Goal: Information Seeking & Learning: Check status

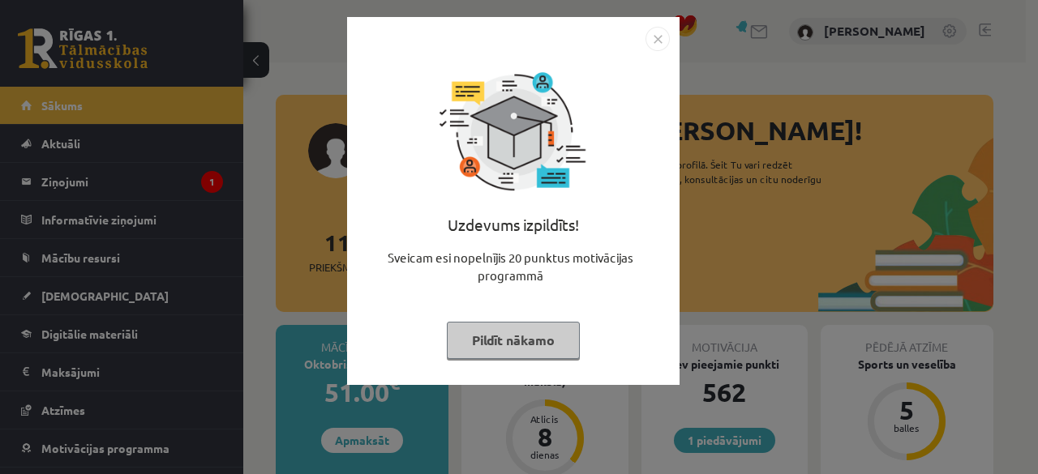
click at [522, 338] on button "Pildīt nākamo" at bounding box center [513, 340] width 133 height 37
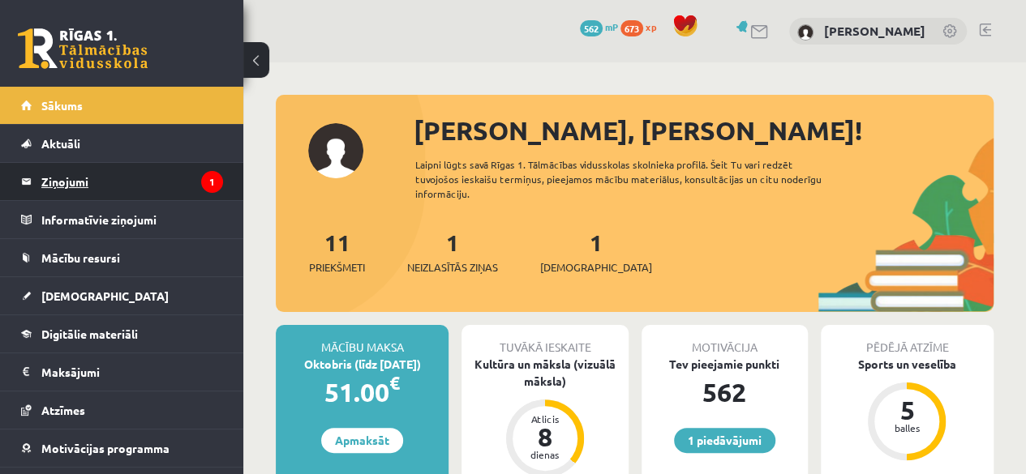
click at [97, 173] on legend "Ziņojumi 1" at bounding box center [132, 181] width 182 height 37
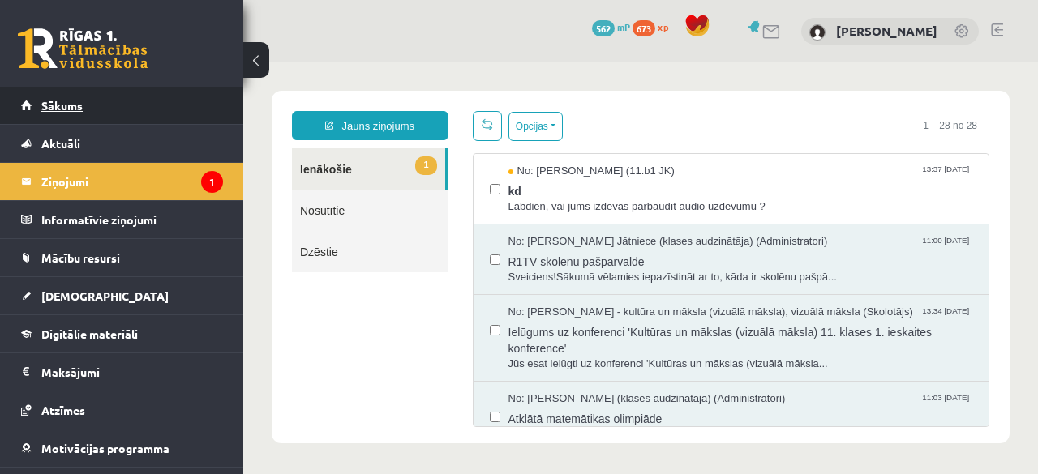
click at [67, 106] on span "Sākums" at bounding box center [61, 105] width 41 height 15
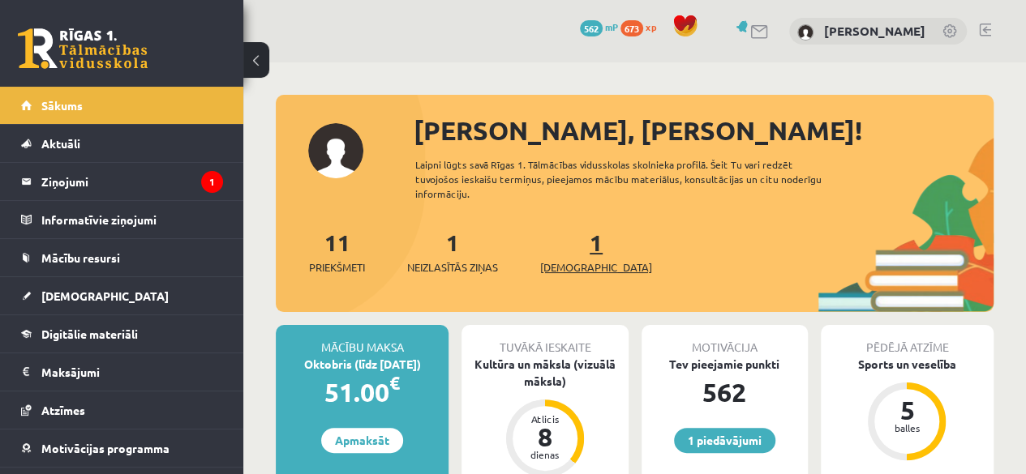
click at [564, 247] on link "1 Ieskaites" at bounding box center [596, 252] width 112 height 48
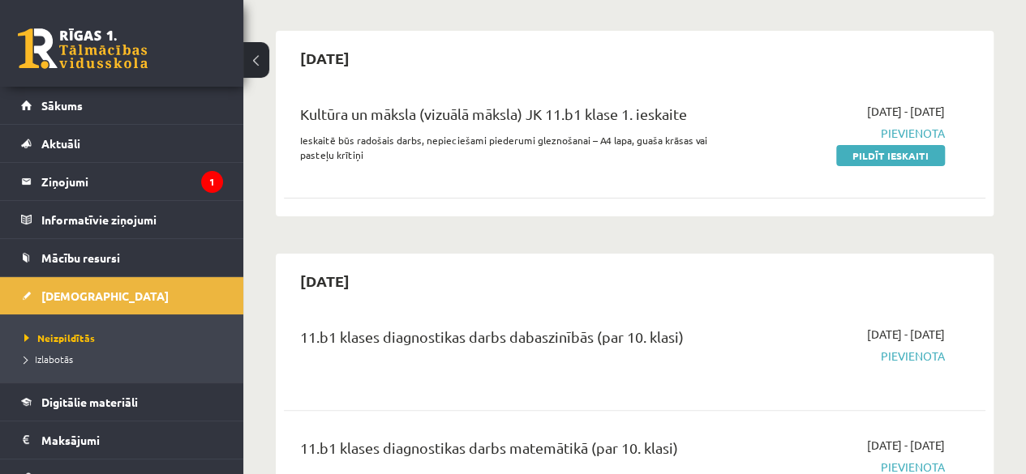
scroll to position [174, 0]
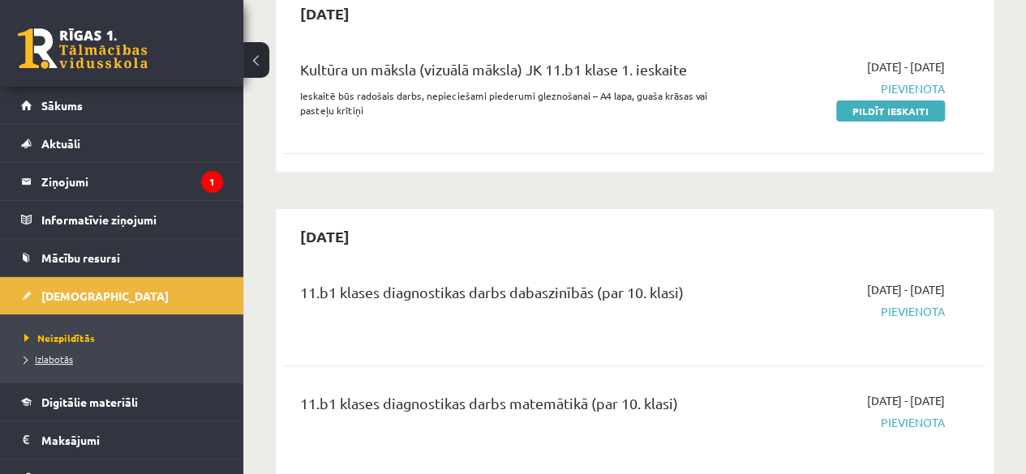
click at [58, 354] on span "Izlabotās" at bounding box center [48, 359] width 49 height 13
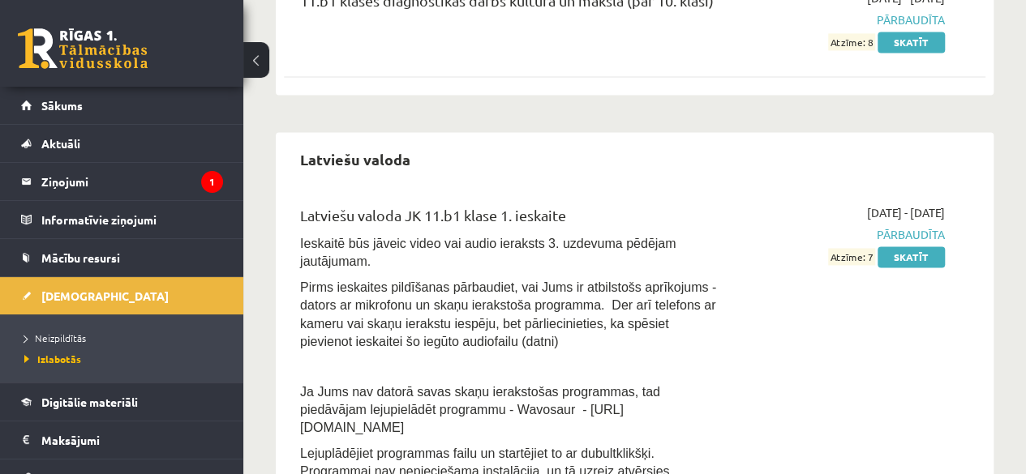
scroll to position [1233, 0]
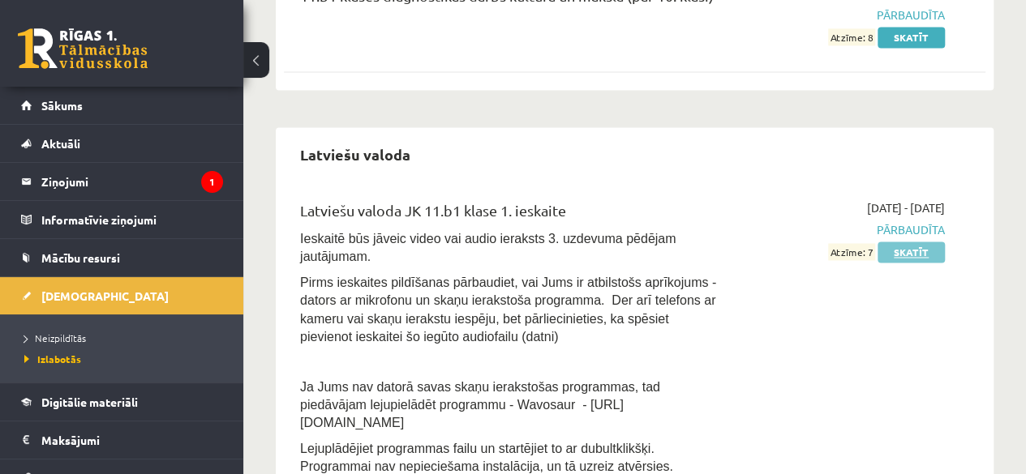
click at [901, 243] on link "Skatīt" at bounding box center [911, 252] width 67 height 21
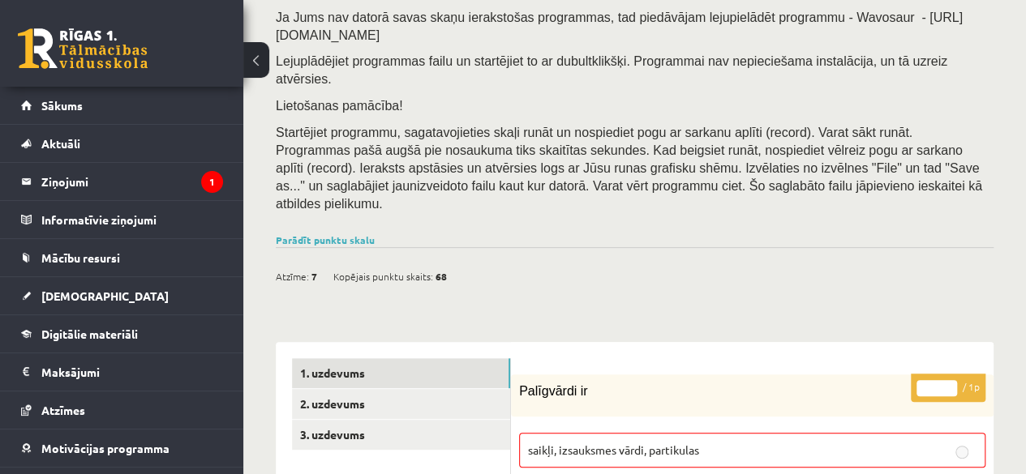
scroll to position [334, 0]
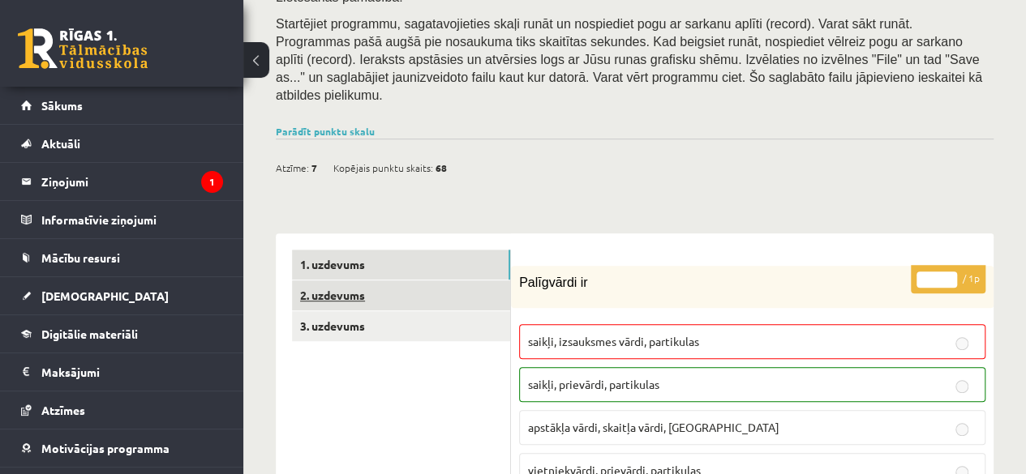
click at [320, 281] on link "2. uzdevums" at bounding box center [401, 296] width 218 height 30
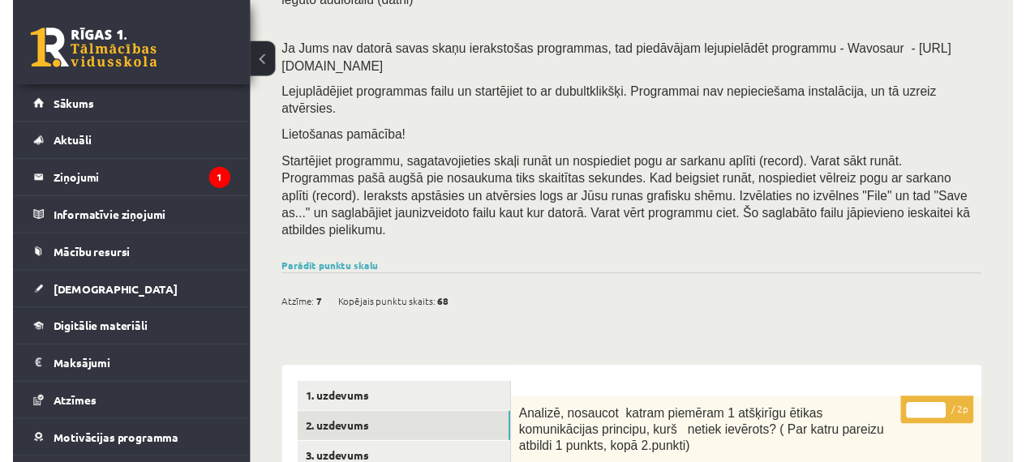
scroll to position [306, 0]
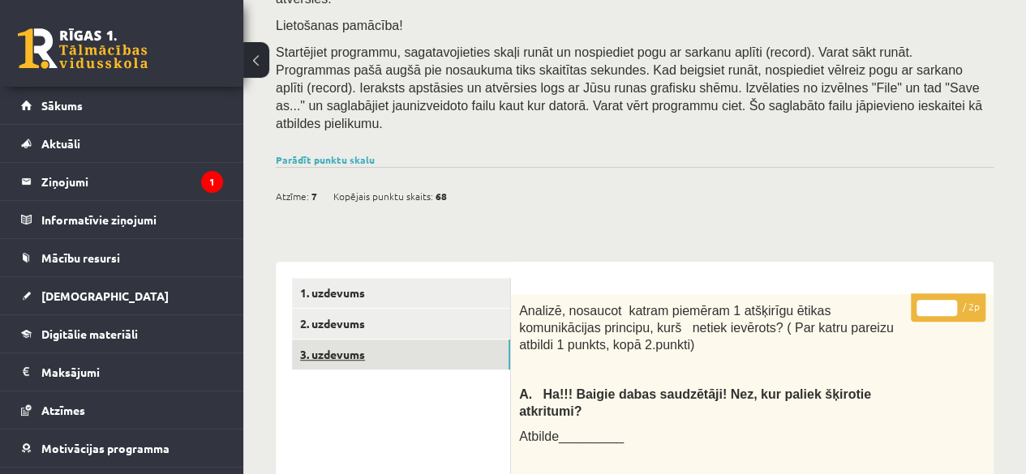
click at [354, 340] on link "3. uzdevums" at bounding box center [401, 355] width 218 height 30
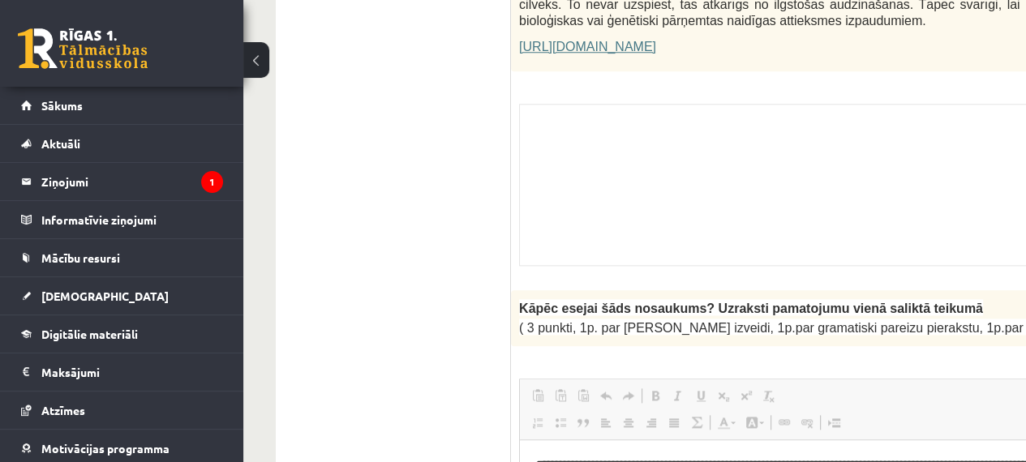
scroll to position [1306, 0]
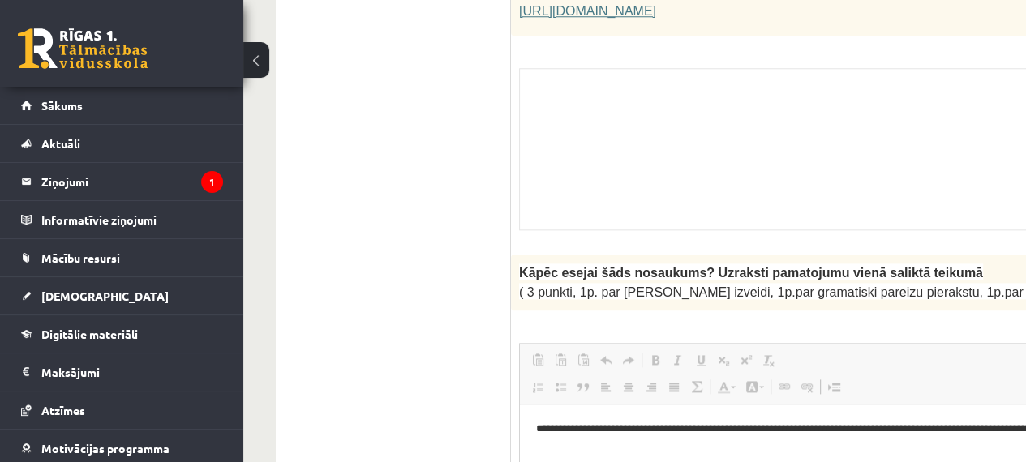
drag, startPoint x: 782, startPoint y: 534, endPoint x: 861, endPoint y: 535, distance: 78.7
click at [861, 470] on html "**********" at bounding box center [946, 437] width 852 height 67
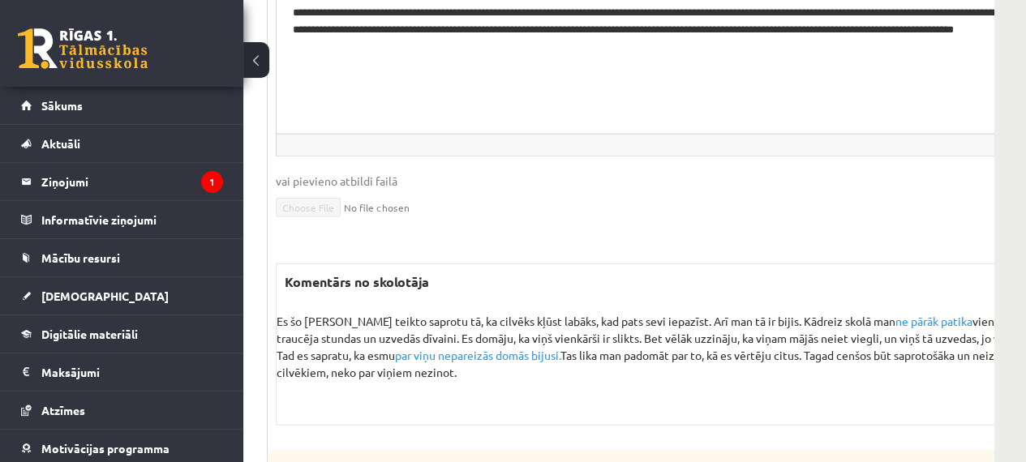
scroll to position [0, 243]
